Goal: Task Accomplishment & Management: Use online tool/utility

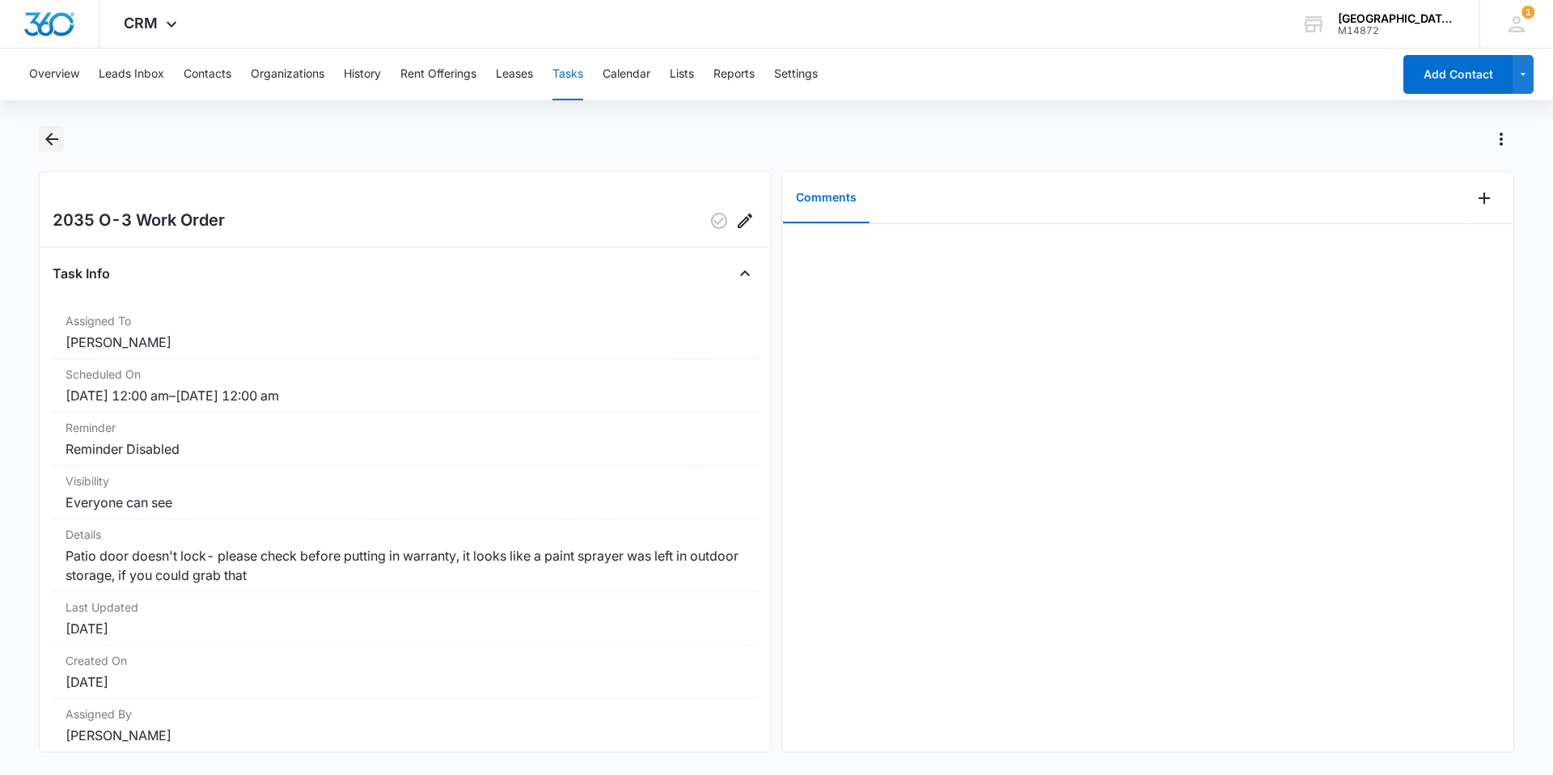
click at [53, 144] on icon "Back" at bounding box center [51, 138] width 19 height 19
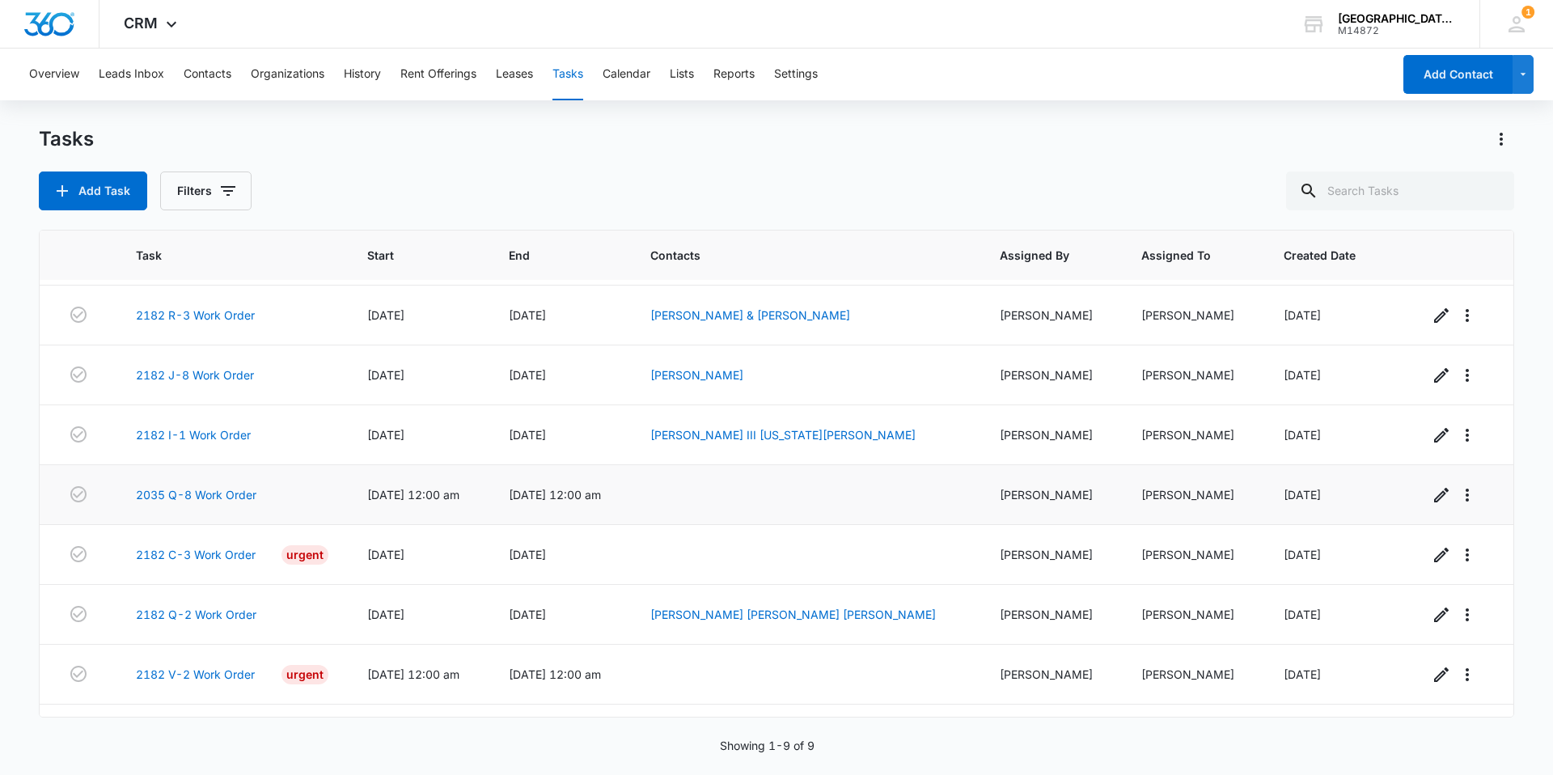
scroll to position [102, 0]
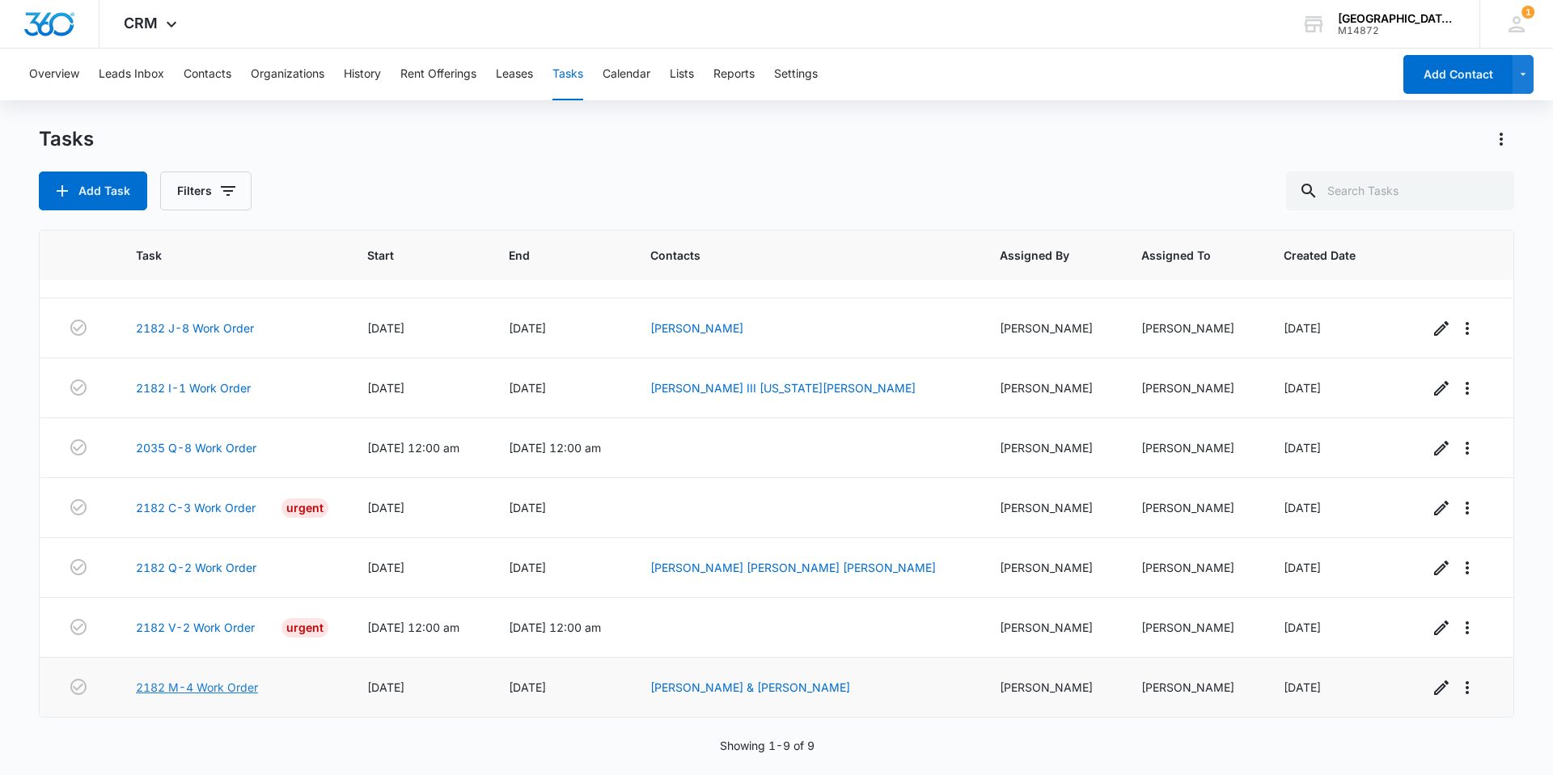
click at [206, 687] on link "2182 M-4 Work Order" at bounding box center [197, 687] width 122 height 17
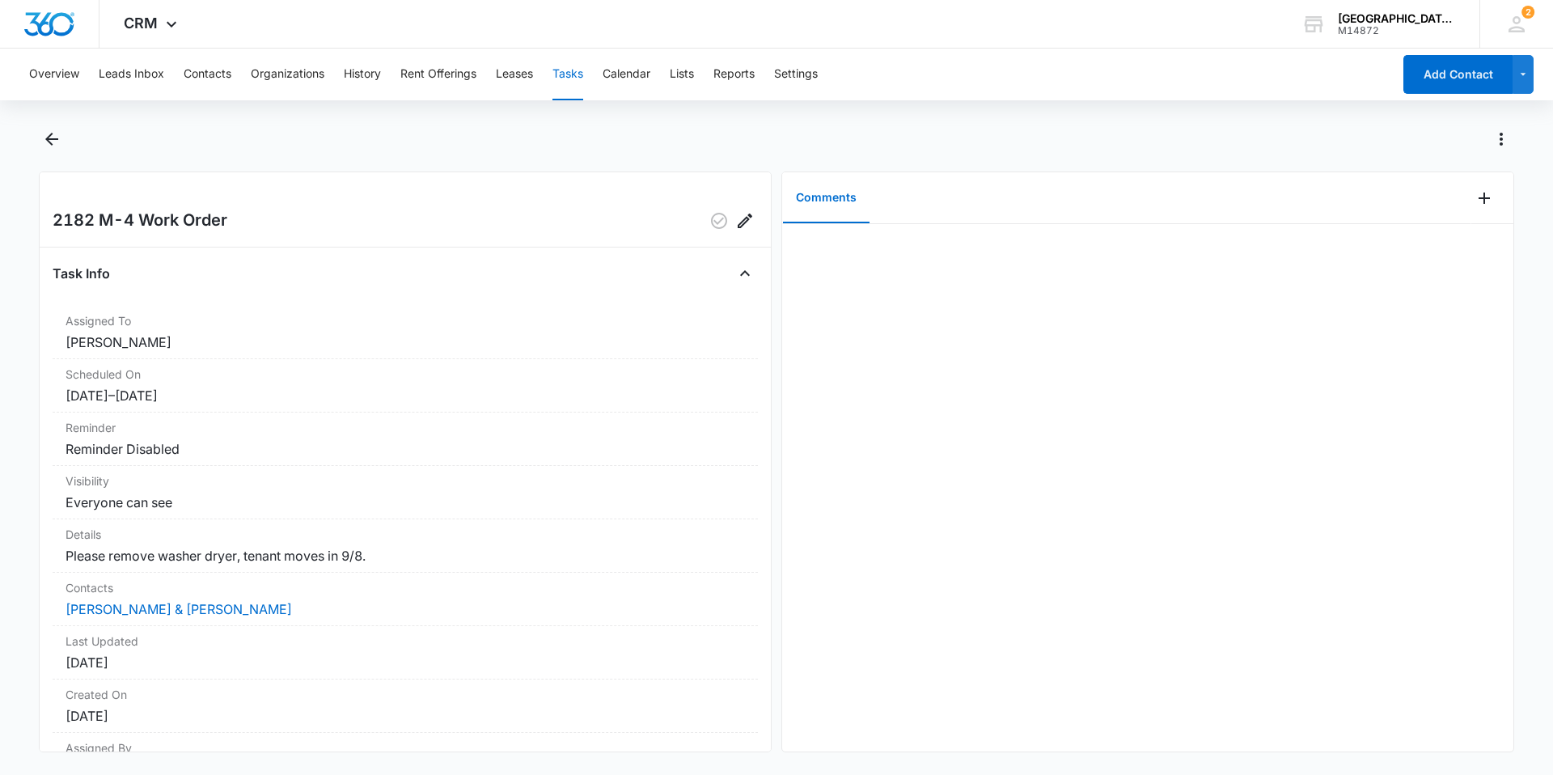
click at [1022, 383] on div at bounding box center [1147, 487] width 731 height 527
click at [1522, 10] on span "2" at bounding box center [1528, 12] width 13 height 13
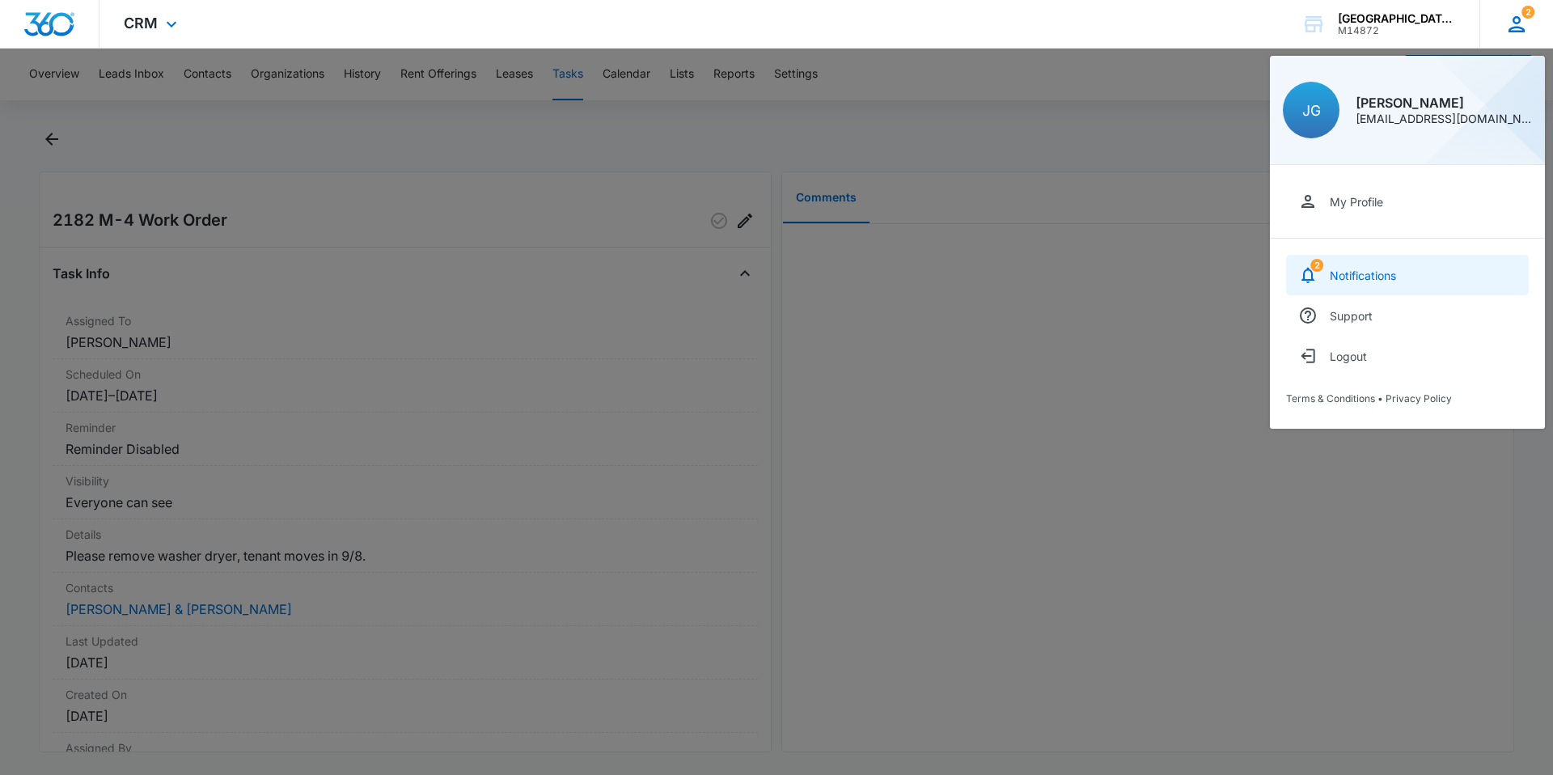
click at [1391, 280] on div "Notifications" at bounding box center [1363, 276] width 66 height 14
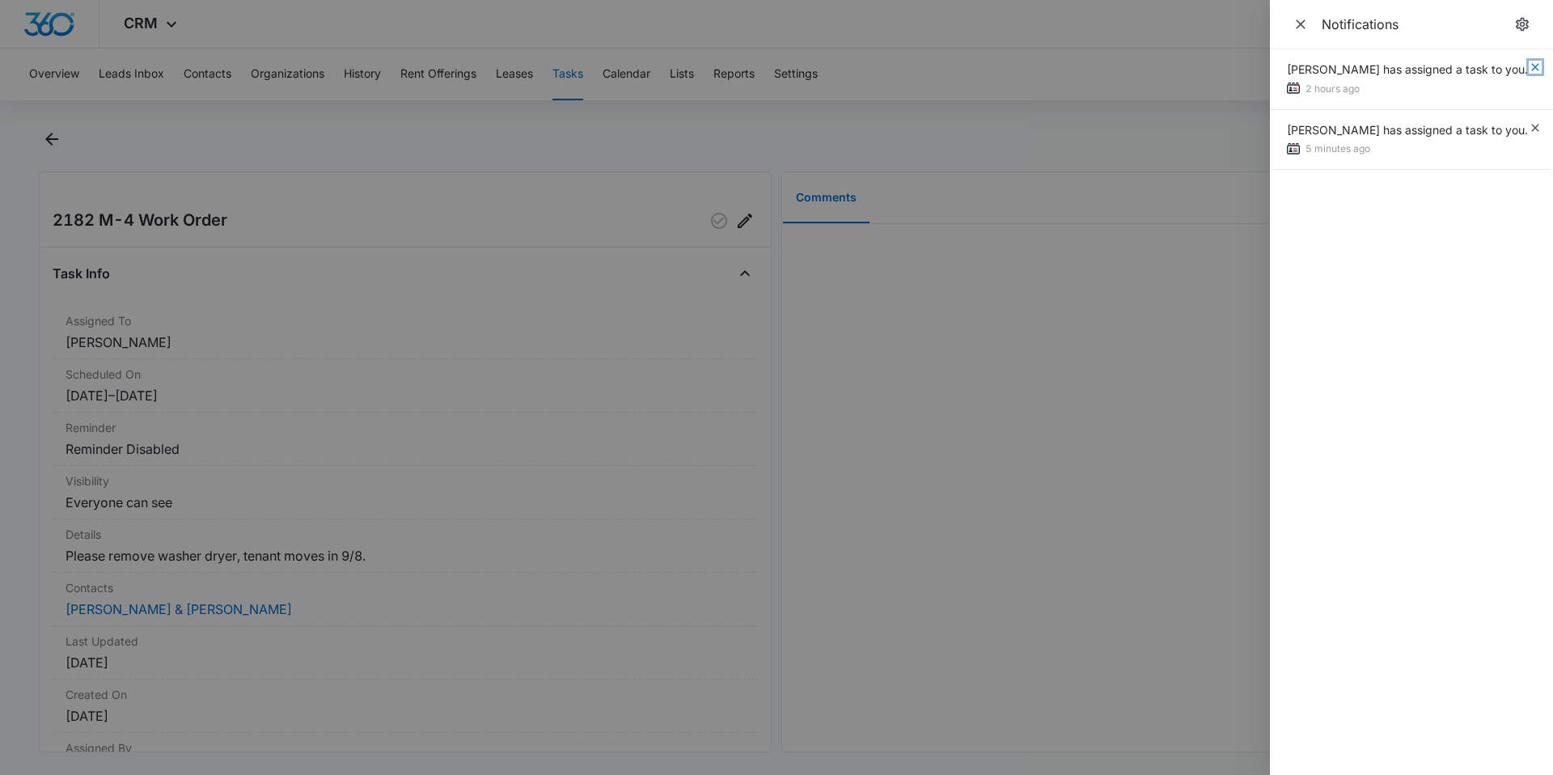
click at [1537, 68] on icon "button" at bounding box center [1535, 67] width 13 height 13
click at [1537, 66] on icon "button" at bounding box center [1534, 66] width 7 height 7
click at [1297, 27] on icon "Close" at bounding box center [1301, 24] width 16 height 16
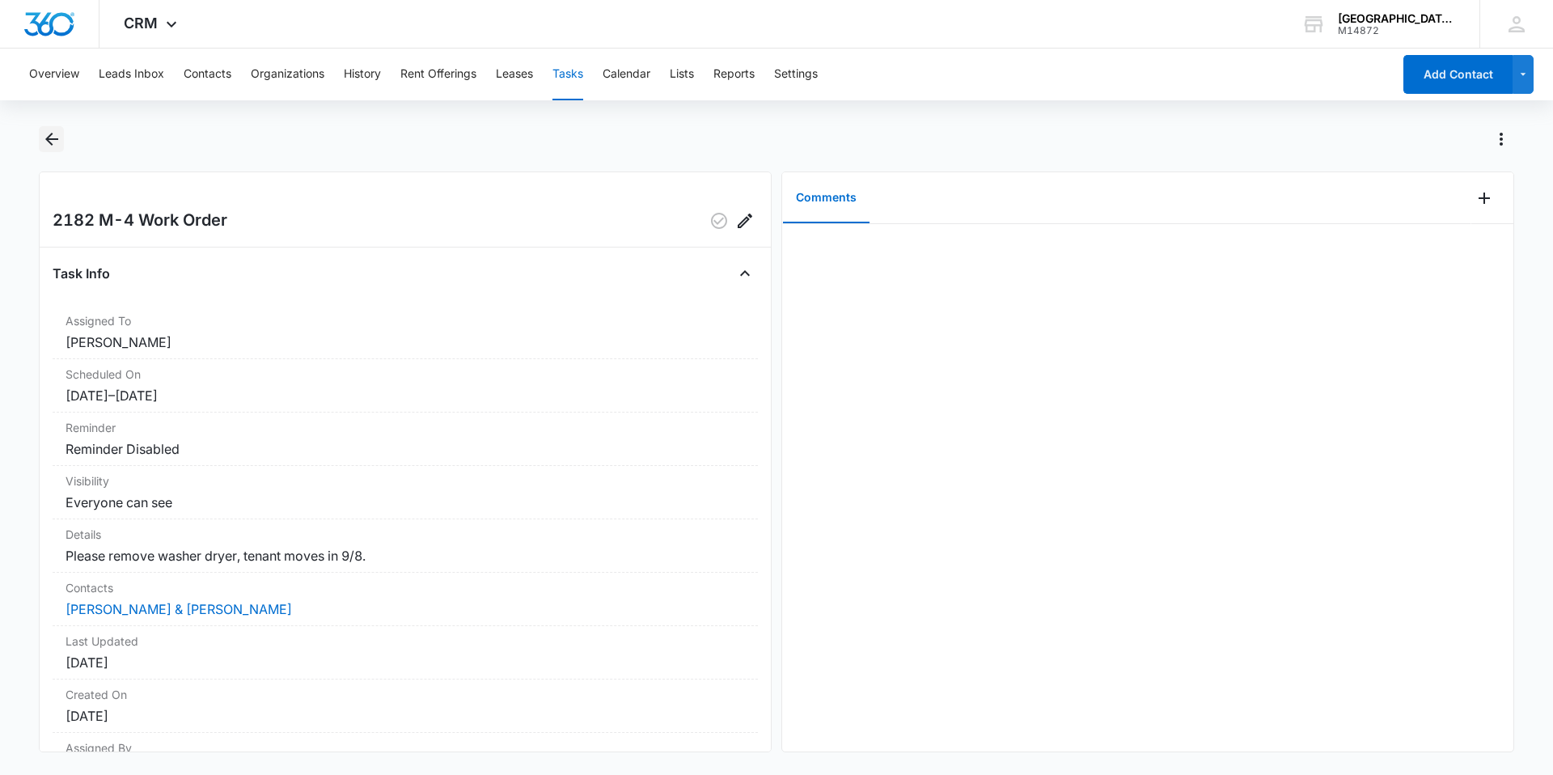
click at [46, 146] on icon "Back" at bounding box center [51, 138] width 19 height 19
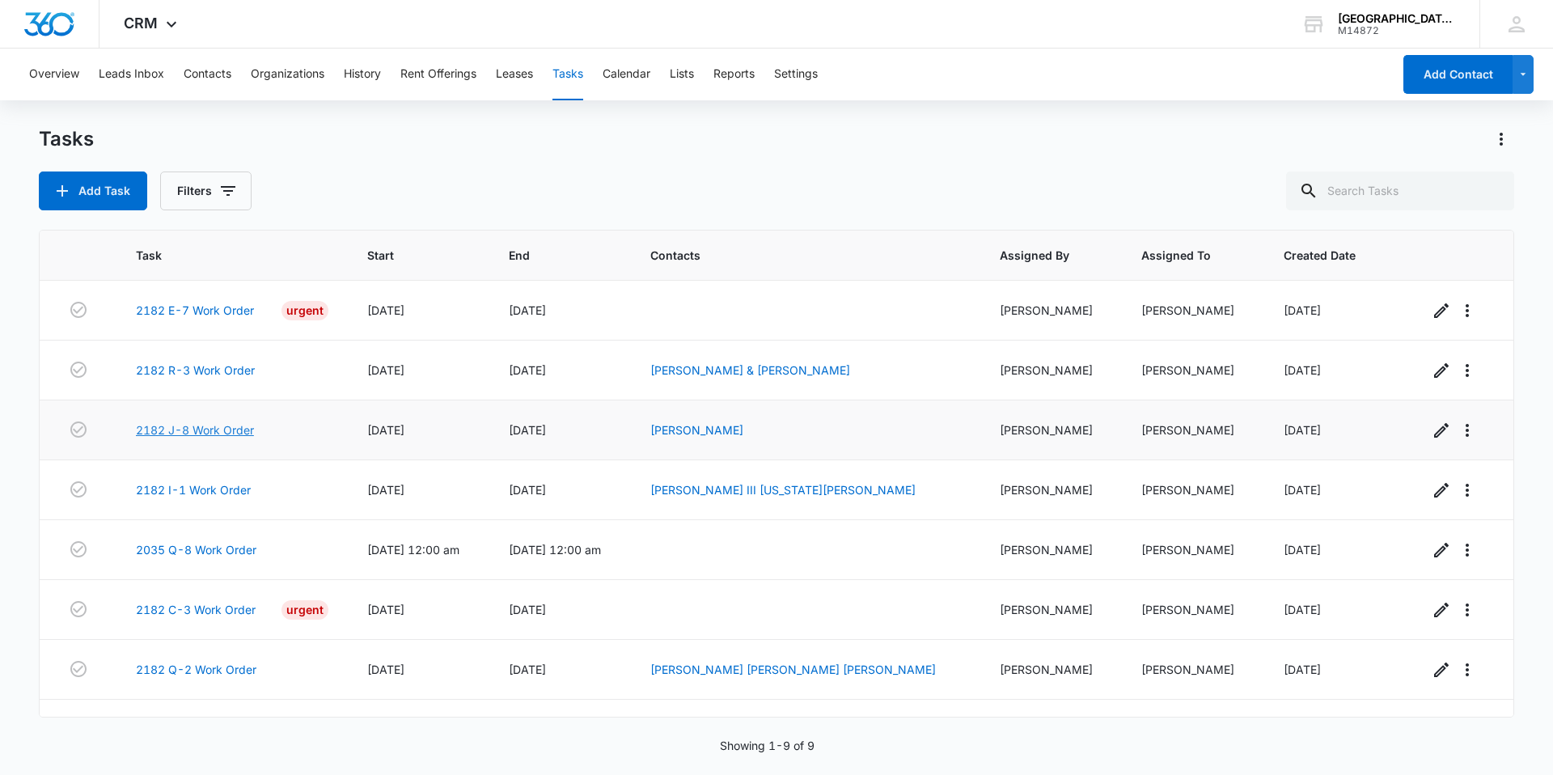
click at [201, 431] on link "2182 J-8 Work Order" at bounding box center [195, 429] width 118 height 17
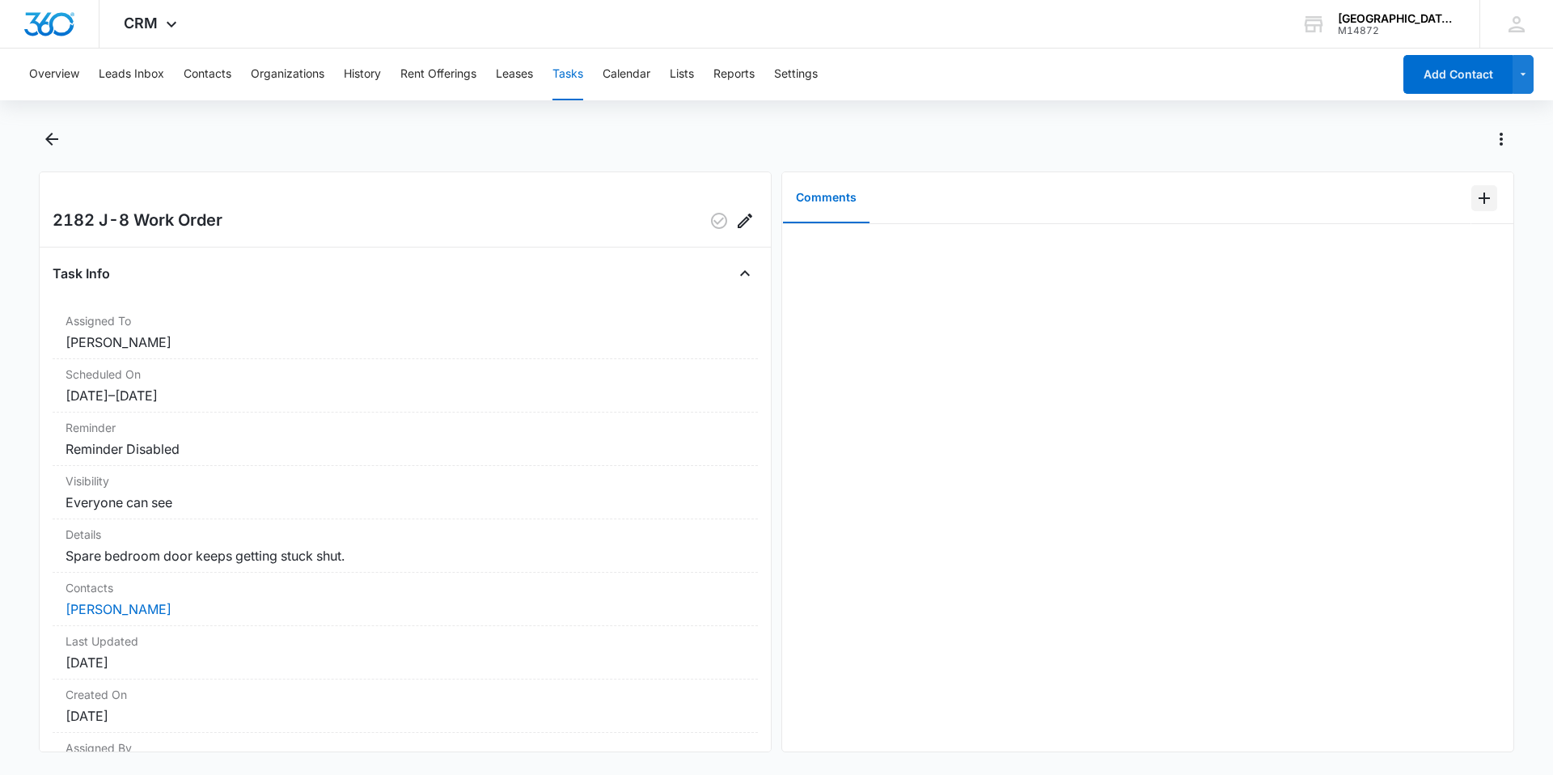
click at [1475, 200] on icon "Add Comment" at bounding box center [1484, 197] width 19 height 19
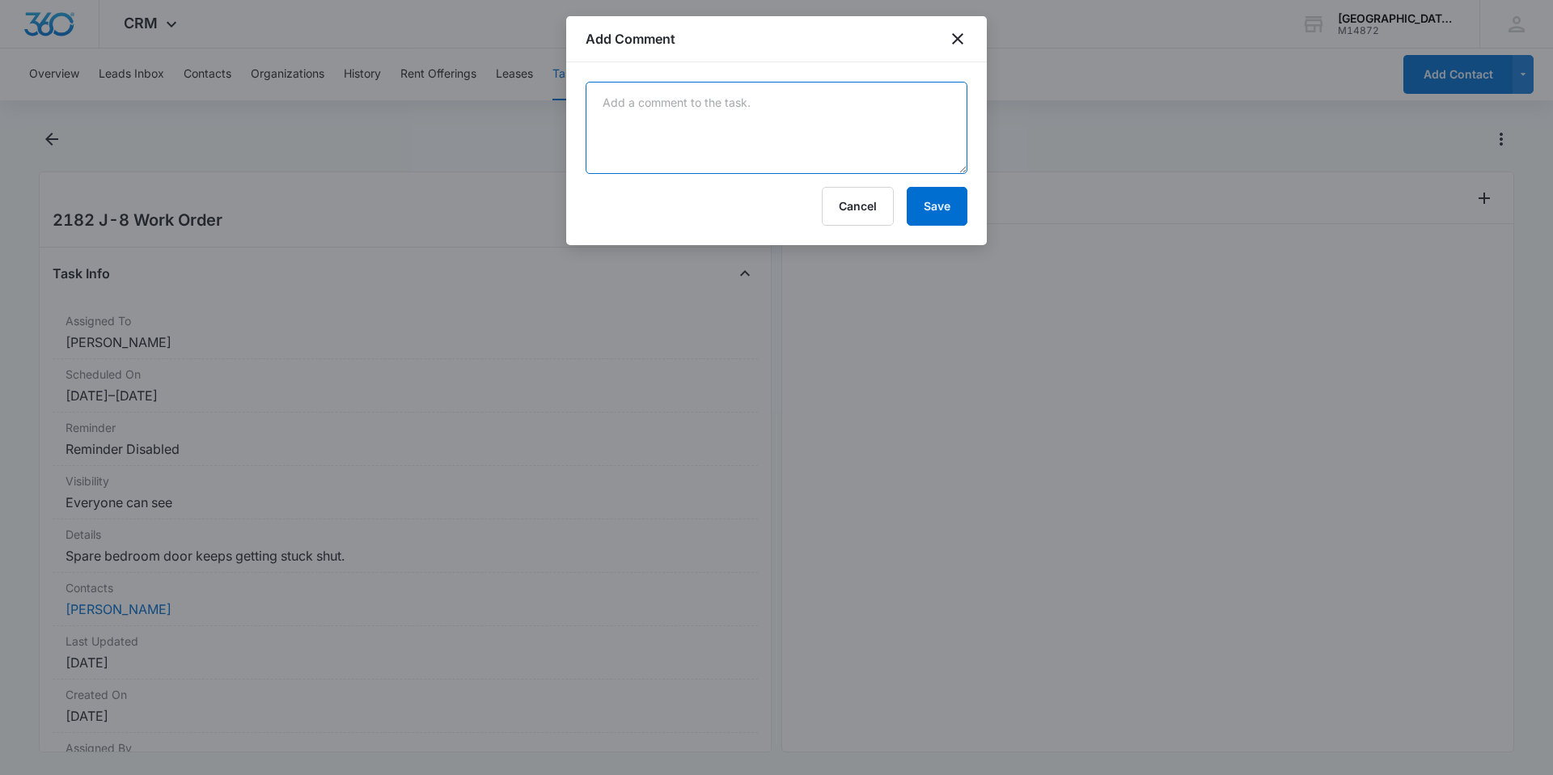
click at [795, 158] on textarea at bounding box center [777, 128] width 382 height 92
click at [837, 157] on textarea at bounding box center [777, 128] width 382 height 92
click at [832, 138] on textarea at bounding box center [777, 128] width 382 height 92
click at [718, 89] on textarea at bounding box center [777, 128] width 382 height 92
type textarea "adjusted hinges"
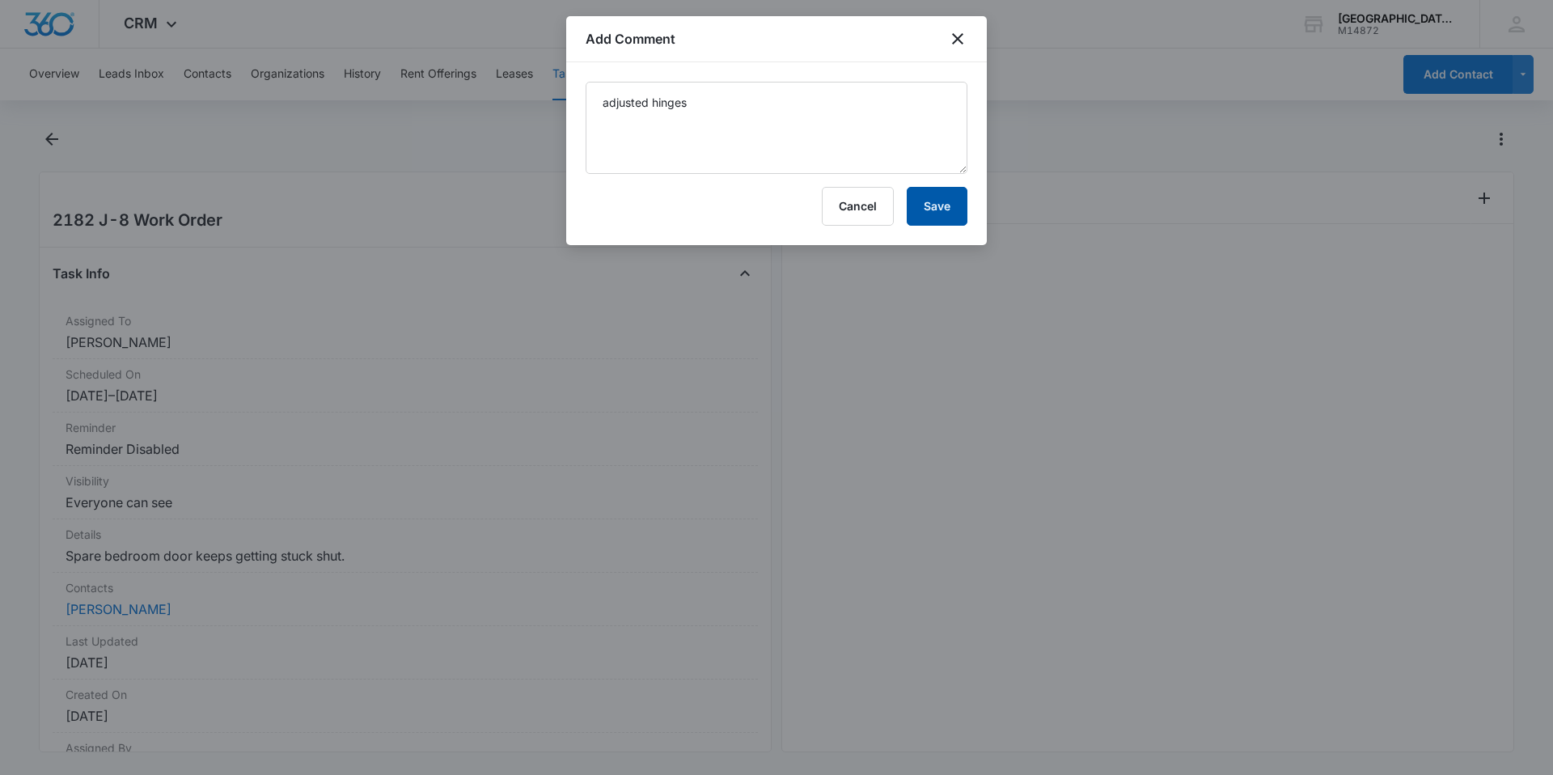
click at [931, 209] on button "Save" at bounding box center [937, 206] width 61 height 39
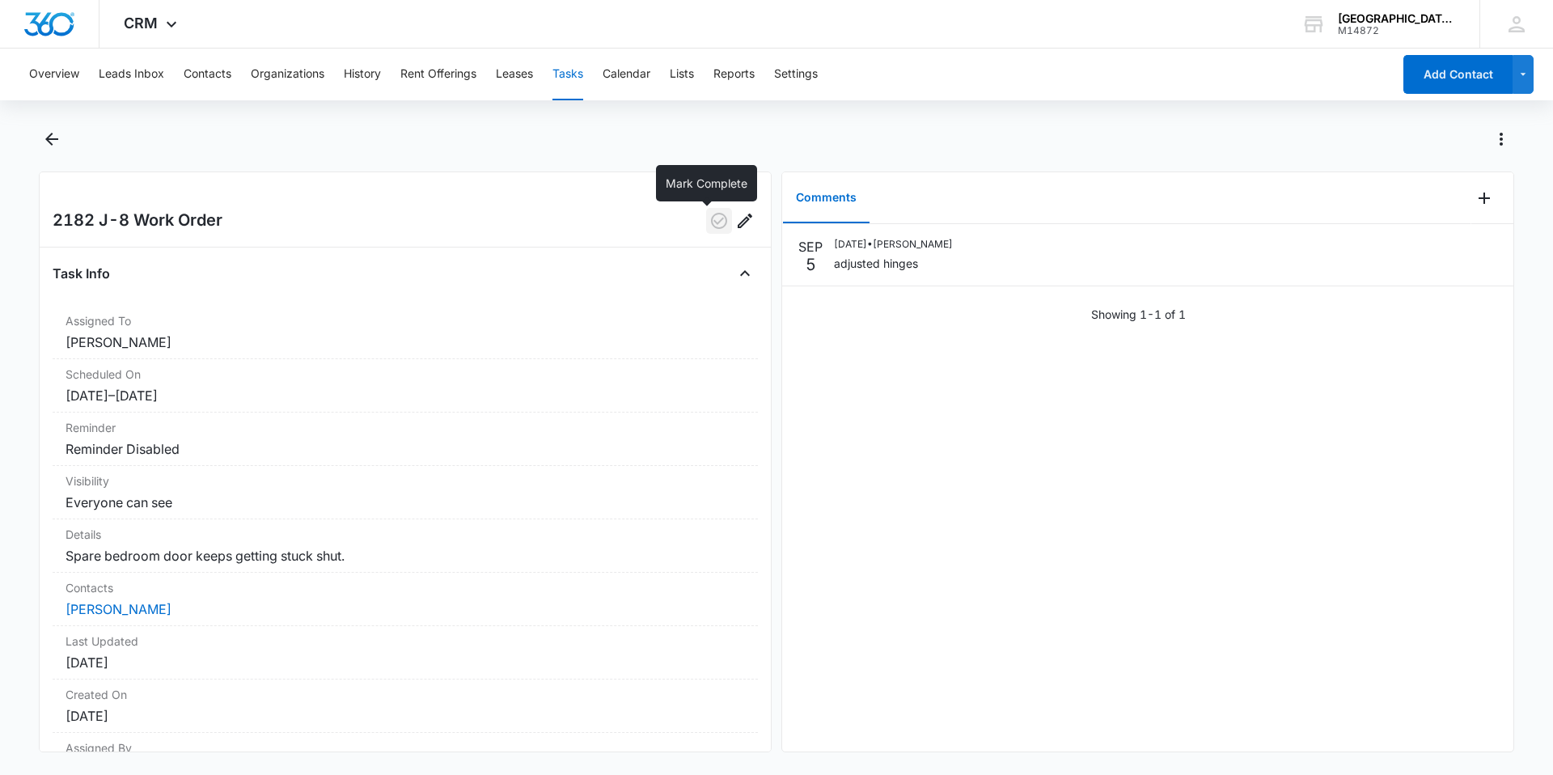
click at [711, 218] on icon "button" at bounding box center [719, 221] width 16 height 16
click at [49, 141] on icon "Back" at bounding box center [51, 138] width 19 height 19
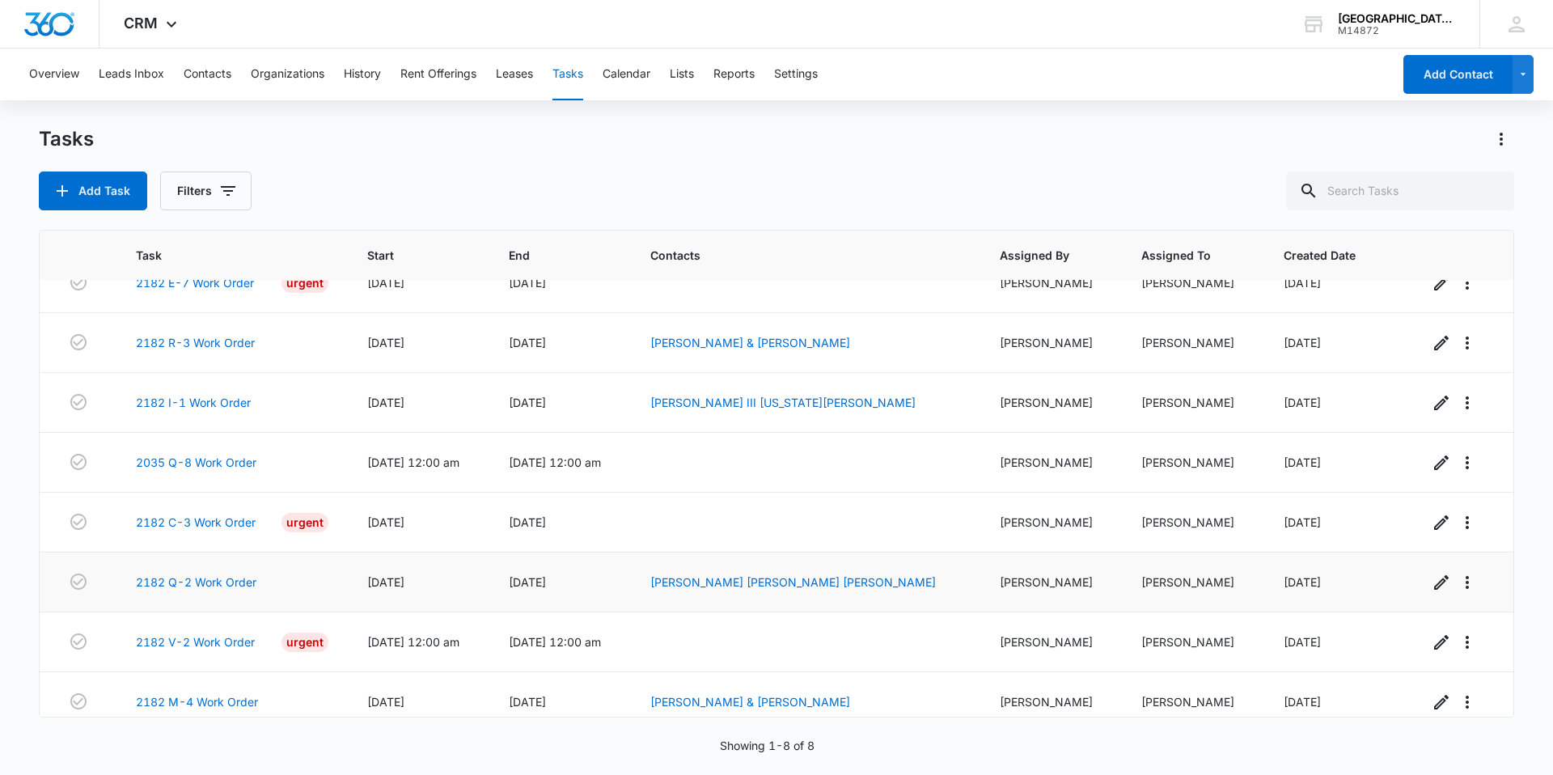
scroll to position [42, 0]
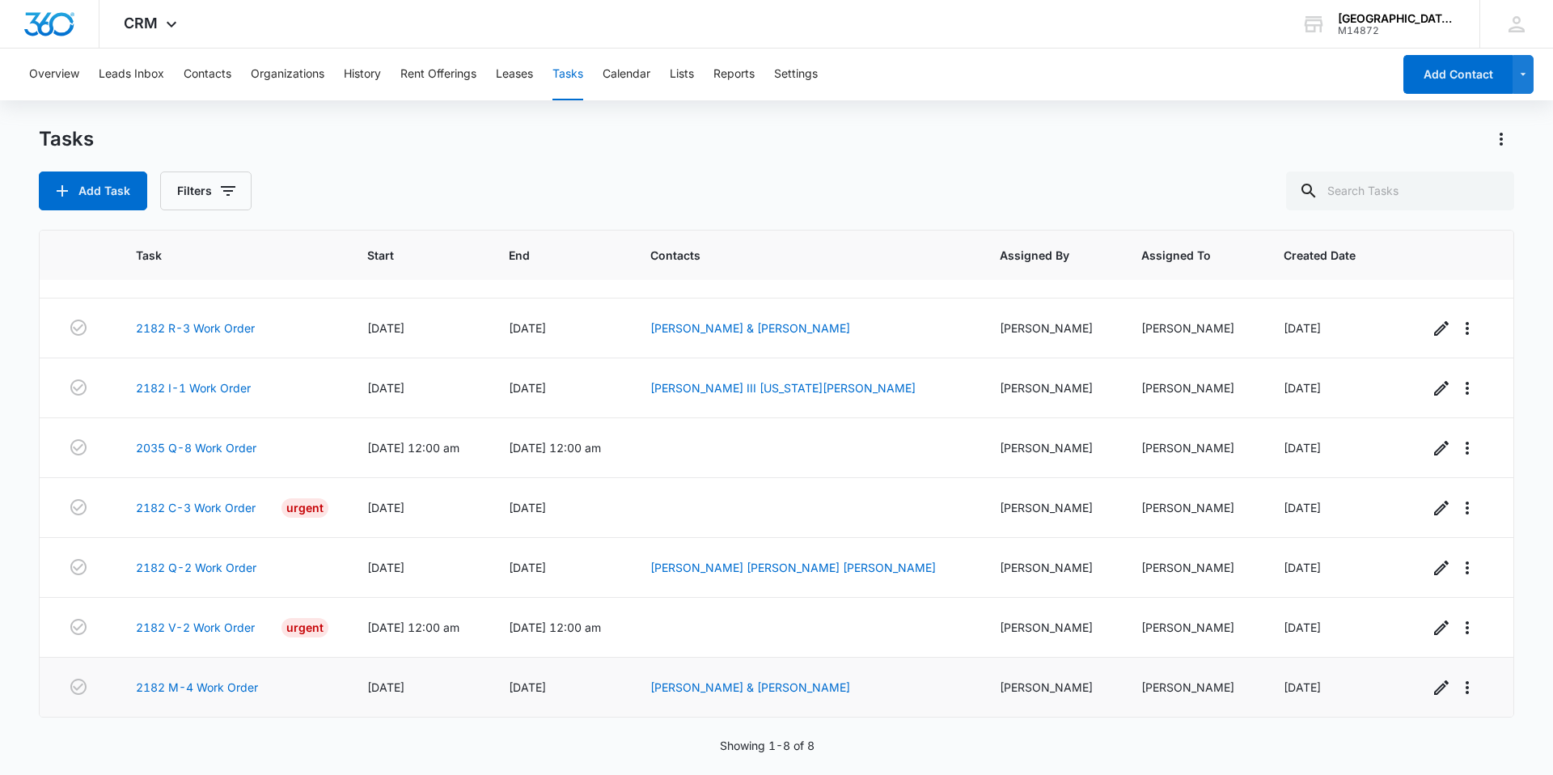
drag, startPoint x: 114, startPoint y: 677, endPoint x: 127, endPoint y: 684, distance: 14.5
drag, startPoint x: 127, startPoint y: 684, endPoint x: 438, endPoint y: 753, distance: 319.1
click at [436, 752] on div "Showing 1-8 of 8" at bounding box center [777, 745] width 1476 height 17
